Goal: Find specific page/section: Find specific page/section

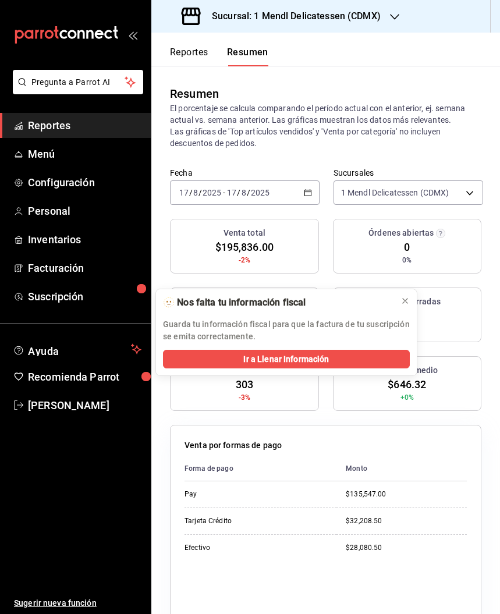
click at [184, 58] on button "Reportes" at bounding box center [189, 57] width 38 height 20
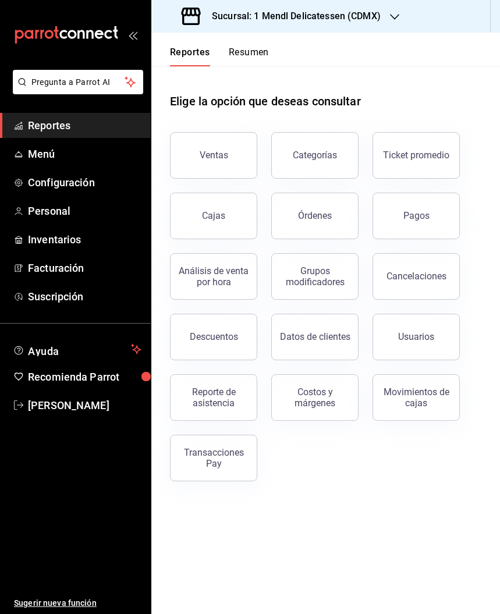
click at [219, 216] on div "Cajas" at bounding box center [213, 215] width 23 height 11
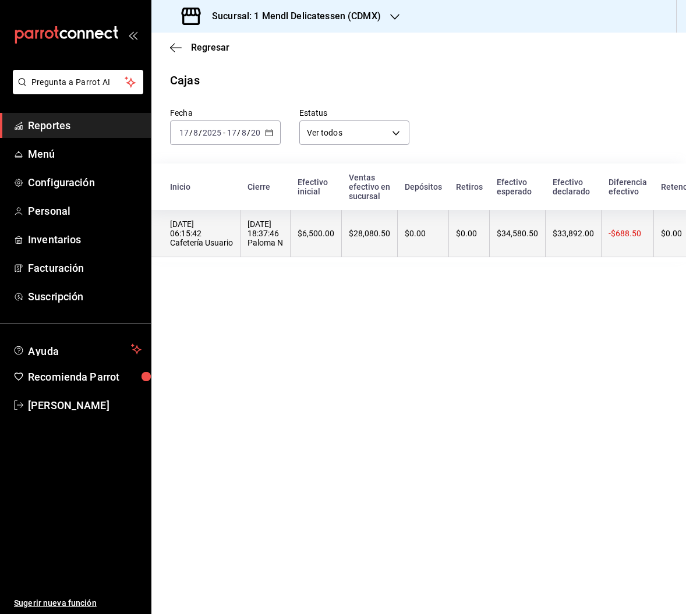
click at [404, 244] on th "$0.00" at bounding box center [422, 233] width 51 height 47
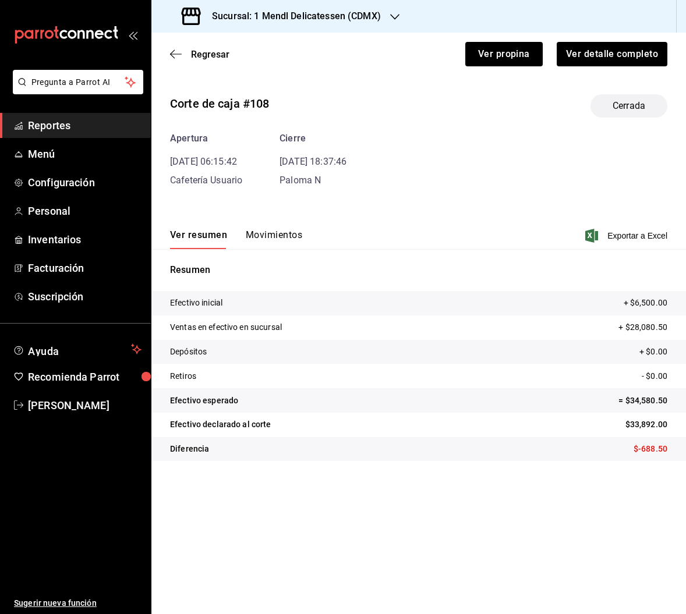
click at [275, 229] on button "Movimientos" at bounding box center [274, 239] width 56 height 20
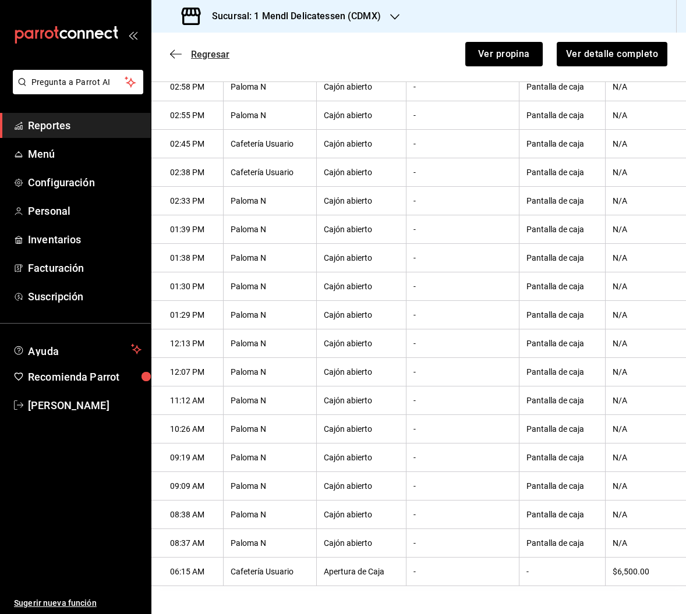
scroll to position [889, 0]
click at [217, 54] on span "Regresar" at bounding box center [210, 54] width 38 height 11
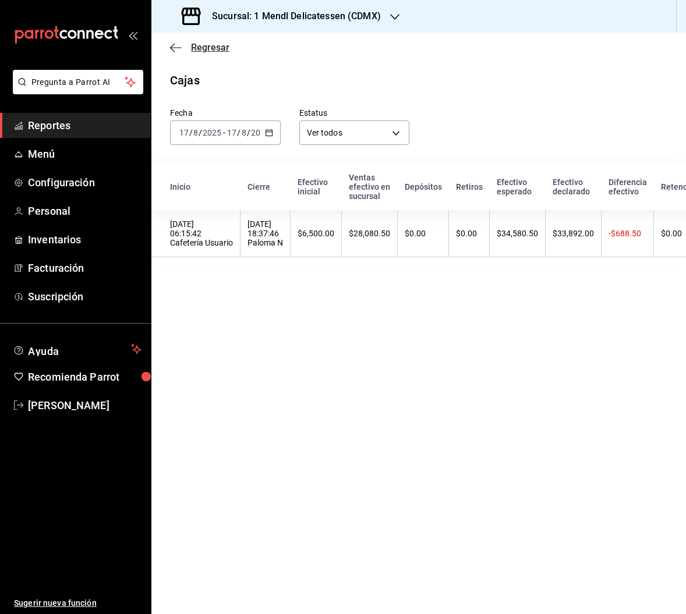
click at [217, 47] on span "Regresar" at bounding box center [210, 47] width 38 height 11
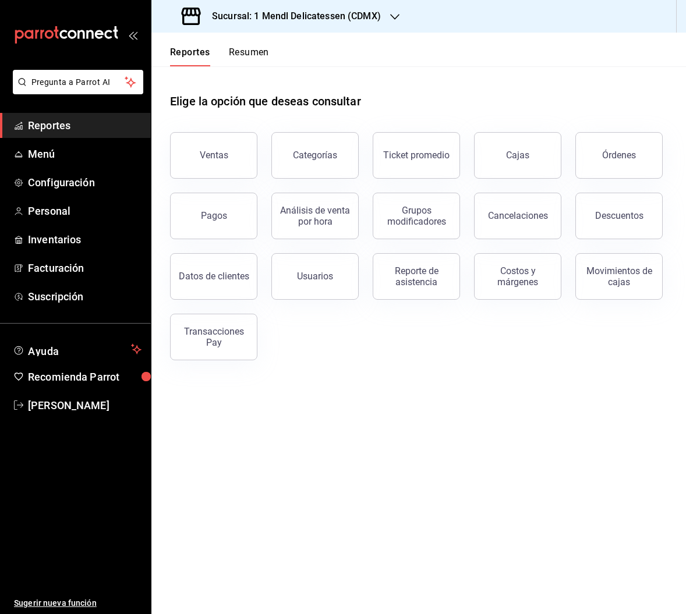
click at [236, 223] on button "Pagos" at bounding box center [213, 216] width 87 height 47
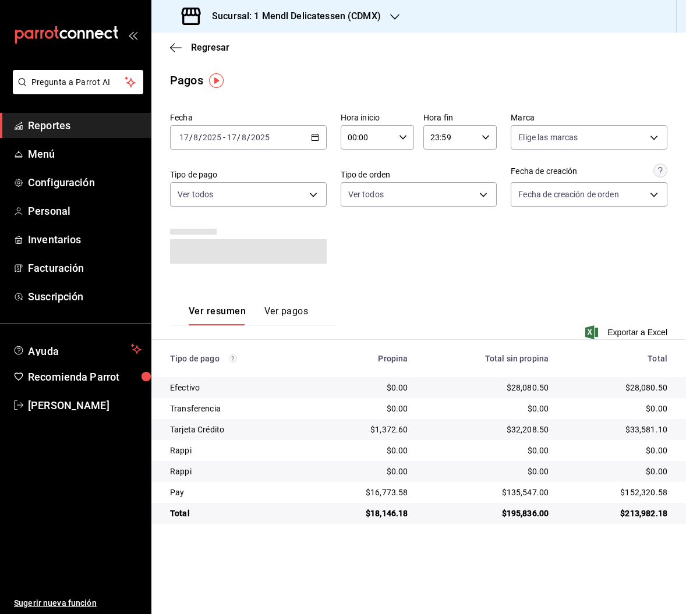
click at [499, 292] on div "Ver resumen Ver pagos Exportar a Excel" at bounding box center [418, 316] width 534 height 76
